Goal: Information Seeking & Learning: Learn about a topic

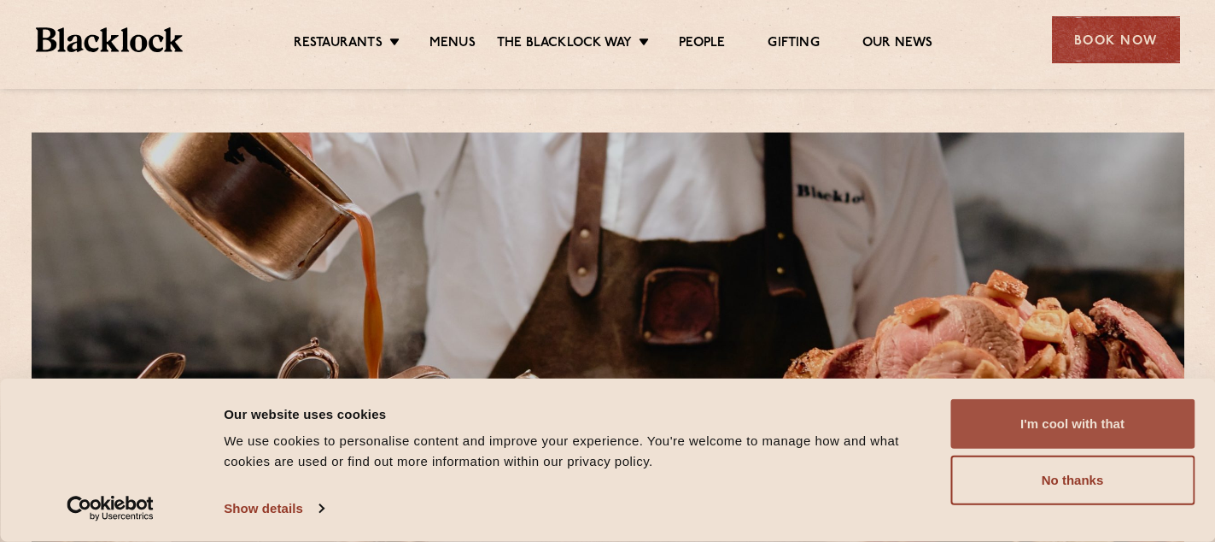
click at [1095, 435] on button "I'm cool with that" at bounding box center [1073, 424] width 244 height 50
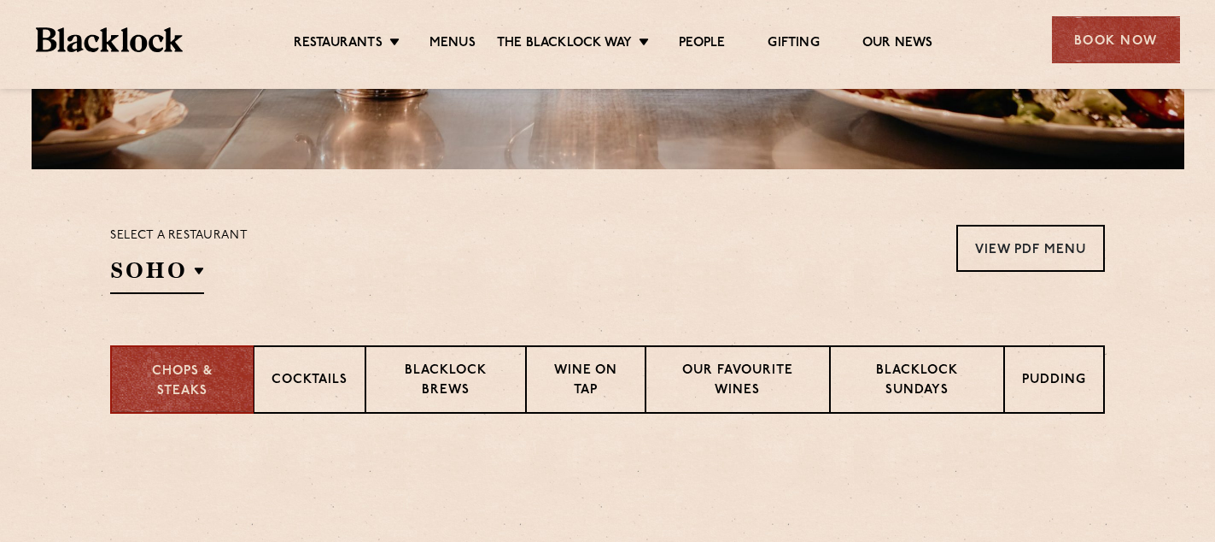
scroll to position [611, 0]
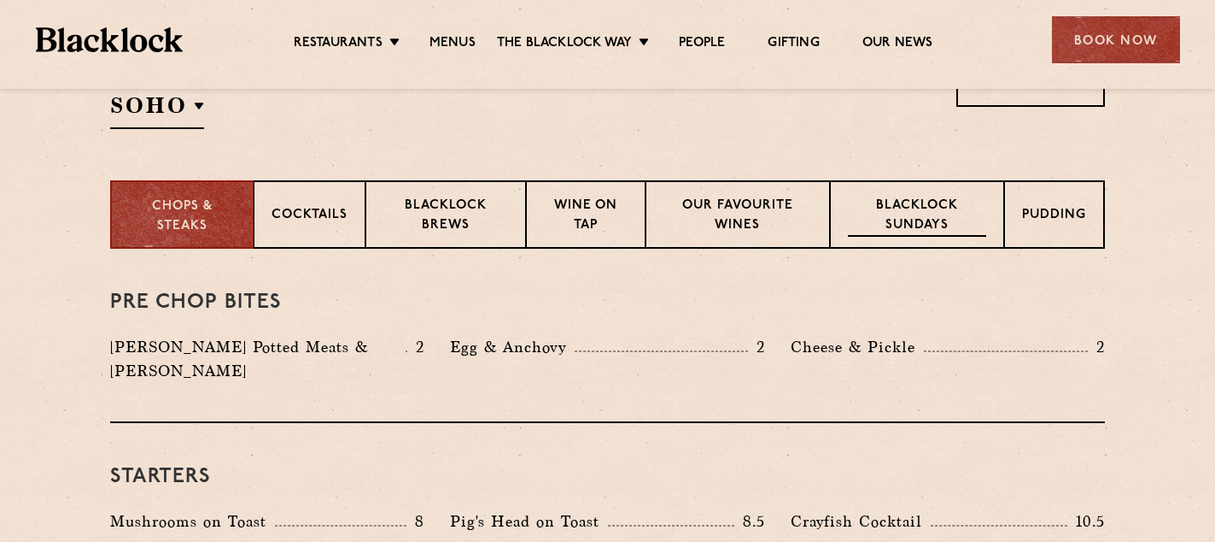
click at [907, 236] on p "Blacklock Sundays" at bounding box center [917, 216] width 138 height 40
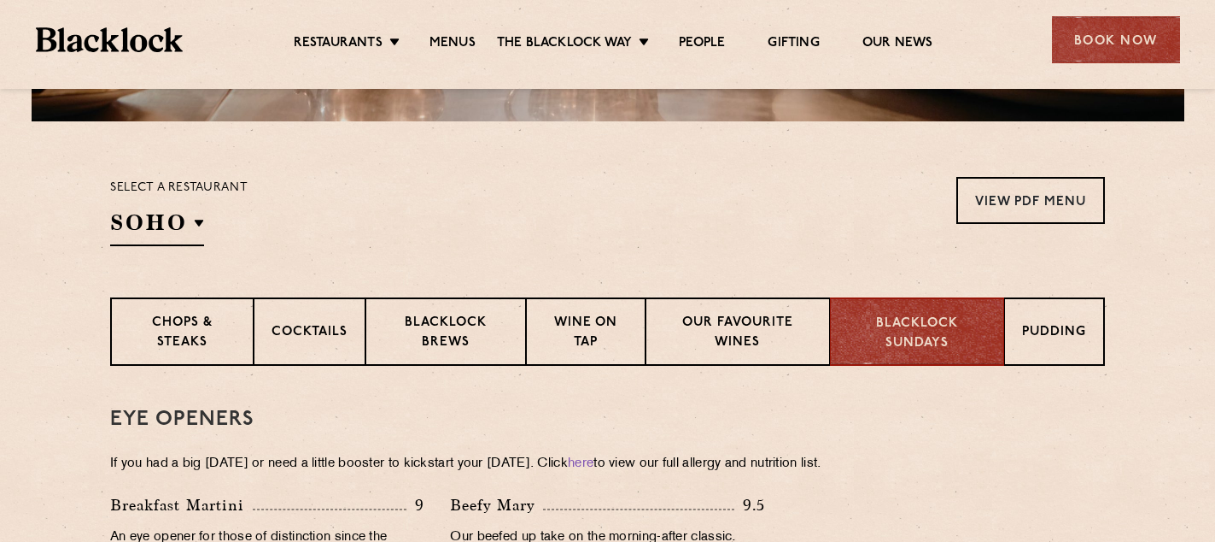
scroll to position [0, 0]
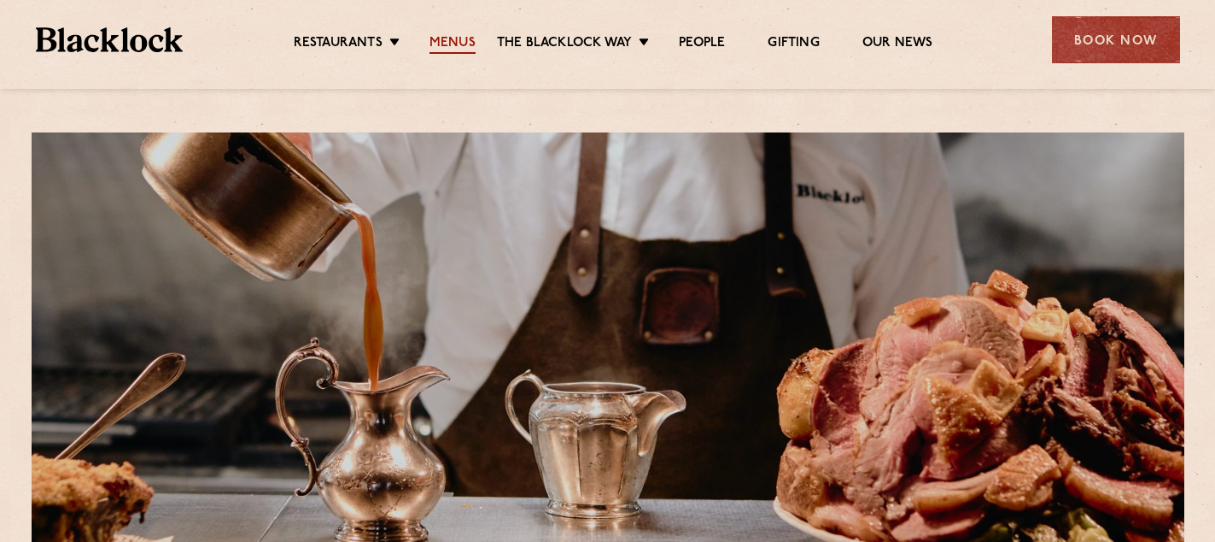
click at [437, 39] on link "Menus" at bounding box center [453, 44] width 46 height 19
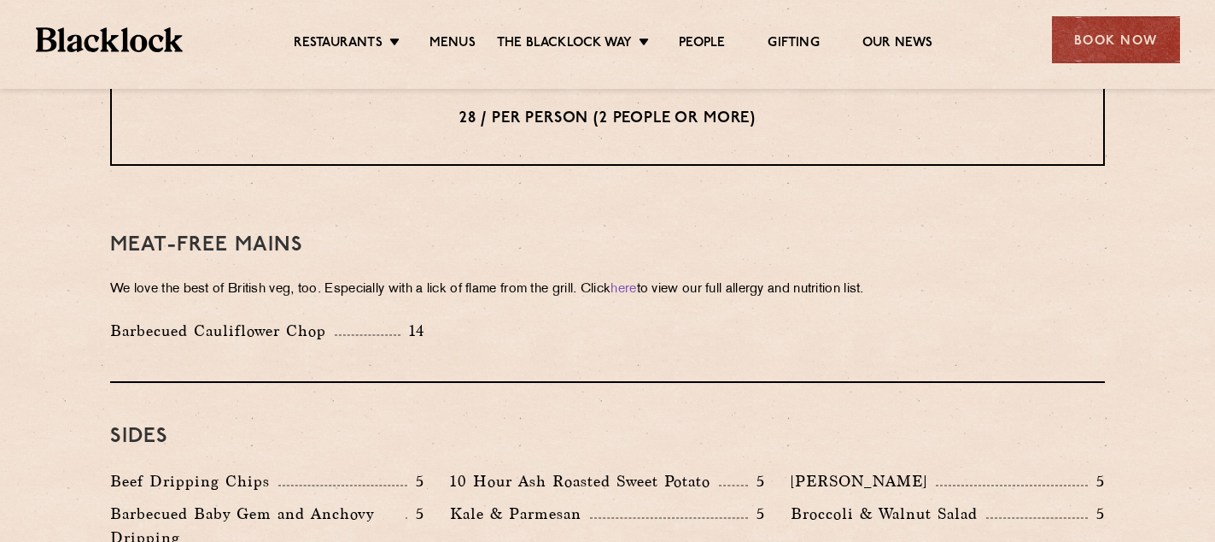
scroll to position [2329, 0]
